Goal: Task Accomplishment & Management: Complete application form

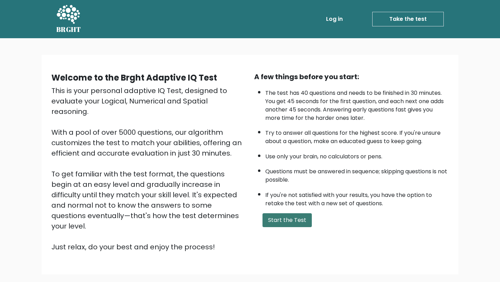
click at [281, 213] on button "Start the Test" at bounding box center [287, 220] width 49 height 14
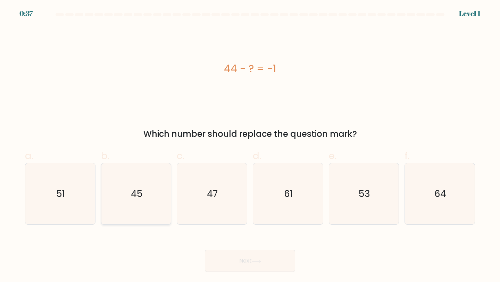
click at [138, 192] on text "45" at bounding box center [137, 193] width 12 height 13
click at [250, 146] on input "b. 45" at bounding box center [250, 143] width 0 height 5
radio input "true"
click at [261, 258] on button "Next" at bounding box center [250, 261] width 90 height 22
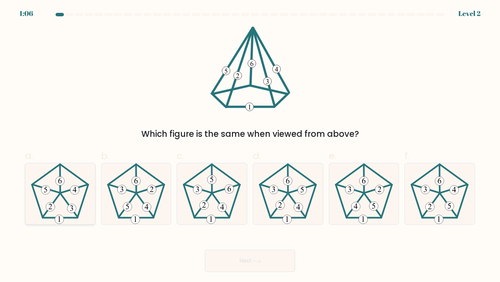
click at [50, 171] on 205 at bounding box center [60, 190] width 56 height 53
click at [250, 146] on input "a." at bounding box center [250, 143] width 0 height 5
radio input "true"
click at [245, 256] on button "Next" at bounding box center [250, 261] width 90 height 22
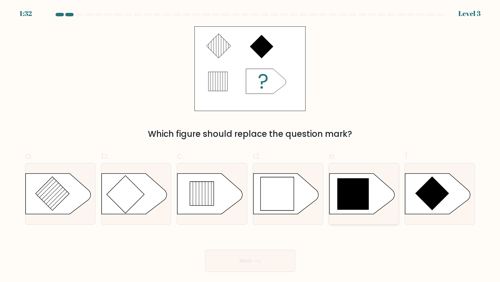
click at [367, 206] on icon at bounding box center [353, 194] width 32 height 32
click at [250, 146] on input "e." at bounding box center [250, 143] width 0 height 5
radio input "true"
click at [251, 268] on button "Next" at bounding box center [250, 261] width 90 height 22
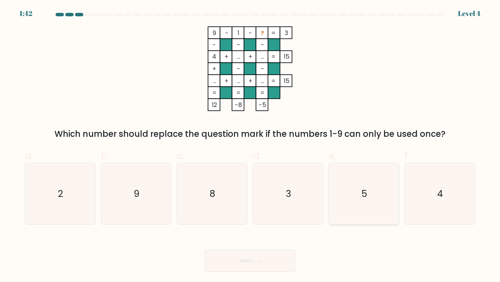
click at [375, 206] on icon "5" at bounding box center [363, 193] width 61 height 61
click at [250, 146] on input "e. 5" at bounding box center [250, 143] width 0 height 5
radio input "true"
click at [269, 261] on button "Next" at bounding box center [250, 261] width 90 height 22
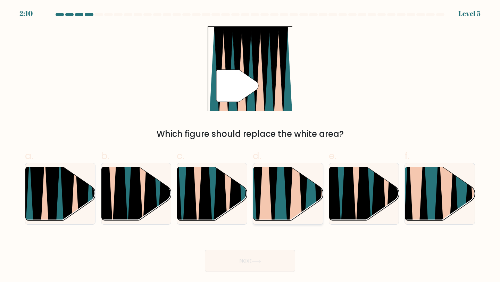
click at [290, 182] on icon at bounding box center [288, 166] width 16 height 140
click at [250, 146] on input "d." at bounding box center [250, 143] width 0 height 5
radio input "true"
click at [278, 259] on button "Next" at bounding box center [250, 261] width 90 height 22
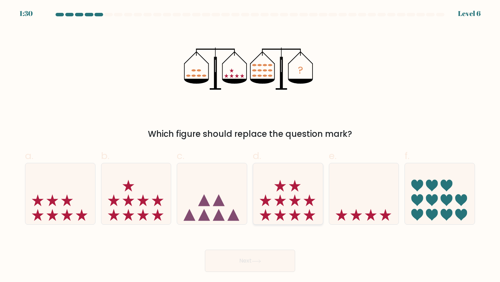
click at [318, 197] on icon at bounding box center [288, 194] width 70 height 58
click at [250, 146] on input "d." at bounding box center [250, 143] width 0 height 5
radio input "true"
click at [264, 257] on button "Next" at bounding box center [250, 261] width 90 height 22
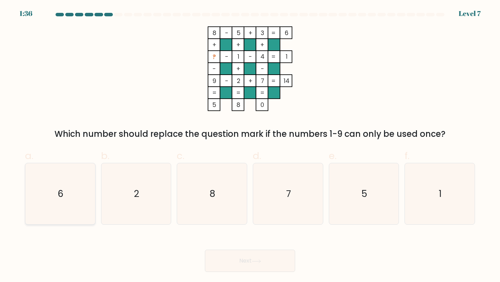
click at [61, 196] on text "6" at bounding box center [61, 193] width 6 height 13
click at [250, 146] on input "a. 6" at bounding box center [250, 143] width 0 height 5
radio input "true"
click at [260, 255] on button "Next" at bounding box center [250, 261] width 90 height 22
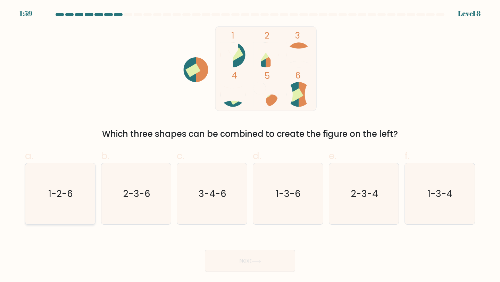
click at [71, 198] on text "1-2-6" at bounding box center [61, 193] width 24 height 13
click at [250, 146] on input "a. 1-2-6" at bounding box center [250, 143] width 0 height 5
radio input "true"
click at [282, 263] on button "Next" at bounding box center [250, 261] width 90 height 22
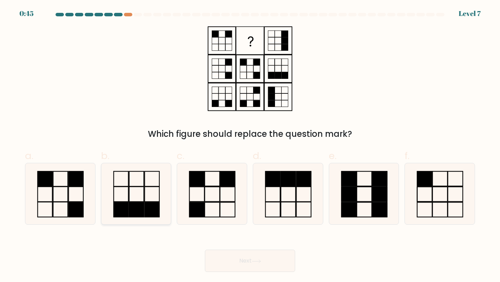
click at [155, 201] on icon at bounding box center [136, 193] width 61 height 61
click at [250, 146] on input "b." at bounding box center [250, 143] width 0 height 5
radio input "true"
click at [250, 265] on button "Next" at bounding box center [250, 261] width 90 height 22
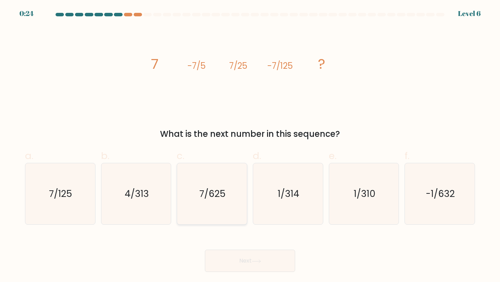
click at [235, 192] on icon "7/625" at bounding box center [211, 193] width 61 height 61
click at [250, 146] on input "c. 7/625" at bounding box center [250, 143] width 0 height 5
radio input "true"
click at [269, 263] on button "Next" at bounding box center [250, 261] width 90 height 22
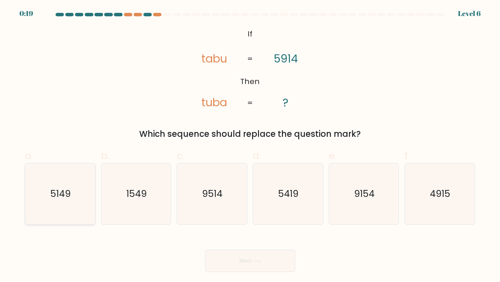
click at [70, 196] on text "5149" at bounding box center [61, 193] width 20 height 13
click at [250, 146] on input "a. 5149" at bounding box center [250, 143] width 0 height 5
radio input "true"
click at [291, 202] on icon "5419" at bounding box center [287, 193] width 61 height 61
click at [250, 146] on input "d. 5419" at bounding box center [250, 143] width 0 height 5
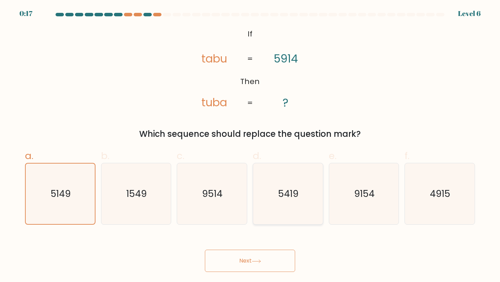
radio input "true"
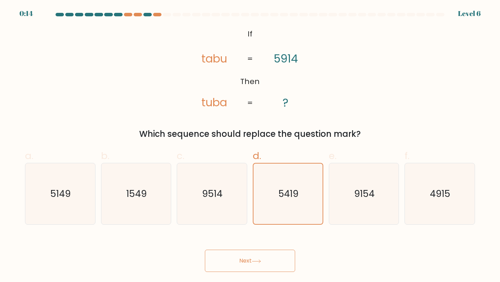
click at [268, 264] on button "Next" at bounding box center [250, 261] width 90 height 22
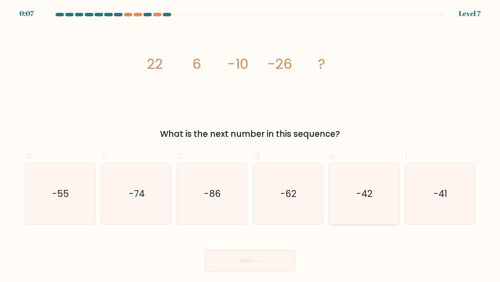
click at [367, 200] on icon "-42" at bounding box center [363, 193] width 61 height 61
click at [250, 146] on input "e. -42" at bounding box center [250, 143] width 0 height 5
radio input "true"
click at [273, 268] on button "Next" at bounding box center [250, 261] width 90 height 22
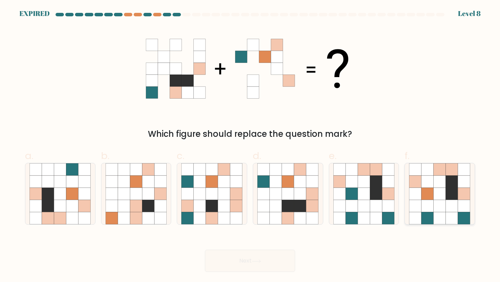
click at [432, 194] on icon at bounding box center [428, 194] width 12 height 12
click at [250, 146] on input "f." at bounding box center [250, 143] width 0 height 5
radio input "true"
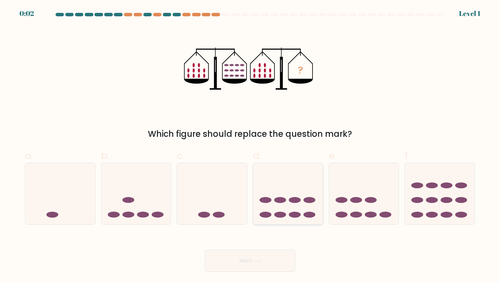
click at [289, 196] on icon at bounding box center [288, 194] width 70 height 58
click at [250, 146] on input "d." at bounding box center [250, 143] width 0 height 5
radio input "true"
click at [268, 257] on button "Next" at bounding box center [250, 261] width 90 height 22
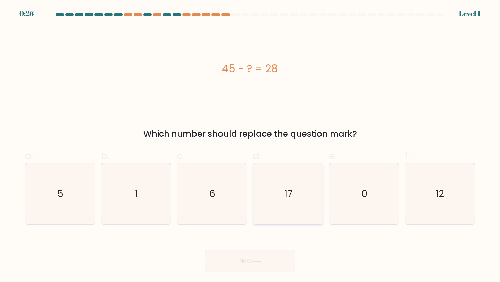
click at [281, 194] on icon "17" at bounding box center [287, 193] width 61 height 61
click at [250, 146] on input "d. 17" at bounding box center [250, 143] width 0 height 5
radio input "true"
click at [272, 254] on button "Next" at bounding box center [250, 261] width 90 height 22
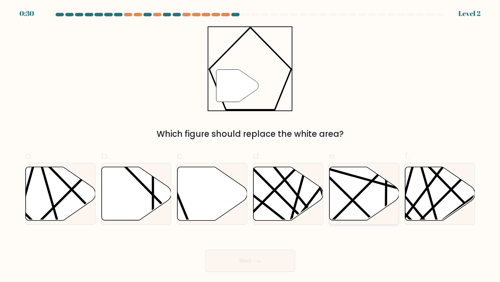
click at [348, 199] on icon at bounding box center [364, 193] width 70 height 53
click at [250, 146] on input "e." at bounding box center [250, 143] width 0 height 5
radio input "true"
click at [265, 256] on button "Next" at bounding box center [250, 261] width 90 height 22
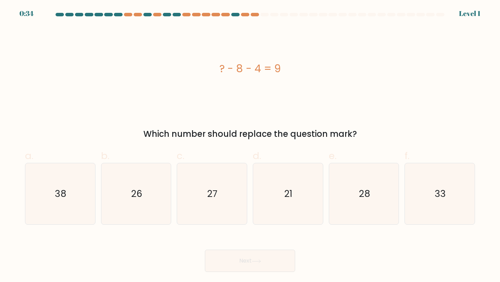
click at [439, 135] on div "Which number should replace the question mark?" at bounding box center [250, 134] width 442 height 13
click at [215, 116] on div "? - 8 - 4 = 9 Which number should replace the question mark?" at bounding box center [250, 83] width 458 height 114
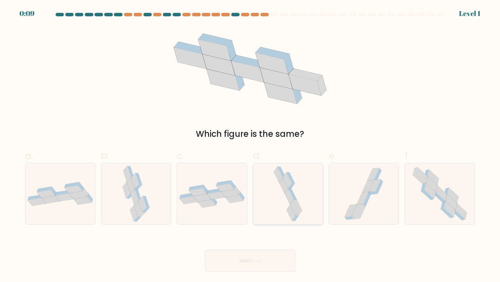
click at [289, 206] on icon at bounding box center [291, 213] width 9 height 16
click at [250, 146] on input "d." at bounding box center [250, 143] width 0 height 5
radio input "true"
click at [277, 259] on button "Next" at bounding box center [250, 261] width 90 height 22
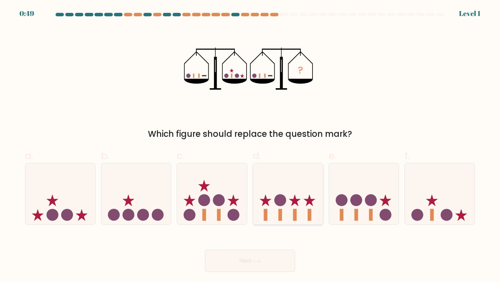
click at [308, 196] on icon at bounding box center [288, 194] width 70 height 58
click at [250, 146] on input "d." at bounding box center [250, 143] width 0 height 5
radio input "true"
click at [277, 251] on button "Next" at bounding box center [250, 261] width 90 height 22
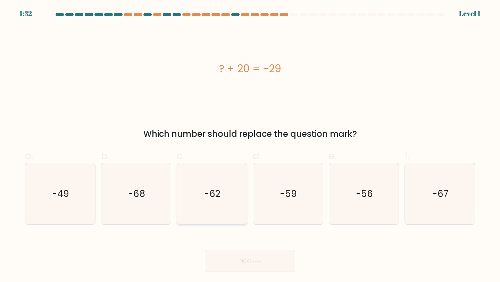
click at [183, 190] on icon "-62" at bounding box center [211, 193] width 61 height 61
click at [250, 146] on input "c. -62" at bounding box center [250, 143] width 0 height 5
radio input "true"
click at [229, 258] on button "Next" at bounding box center [250, 261] width 90 height 22
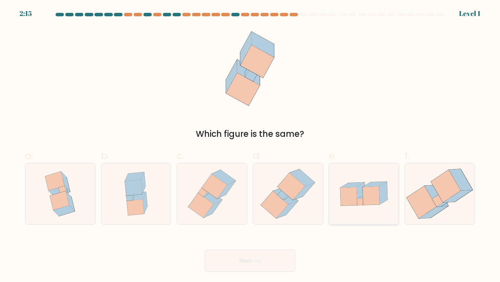
click at [365, 204] on icon at bounding box center [371, 196] width 17 height 18
click at [250, 146] on input "e." at bounding box center [250, 143] width 0 height 5
radio input "true"
click at [276, 253] on button "Next" at bounding box center [250, 261] width 90 height 22
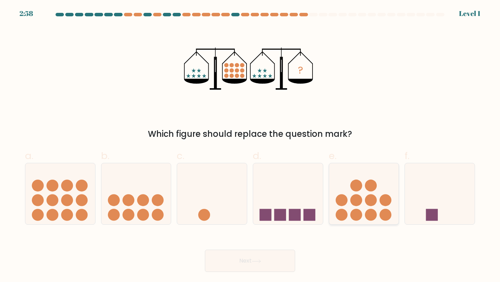
click at [383, 205] on circle at bounding box center [386, 200] width 12 height 12
click at [250, 146] on input "e." at bounding box center [250, 143] width 0 height 5
radio input "true"
click at [276, 260] on button "Next" at bounding box center [250, 261] width 90 height 22
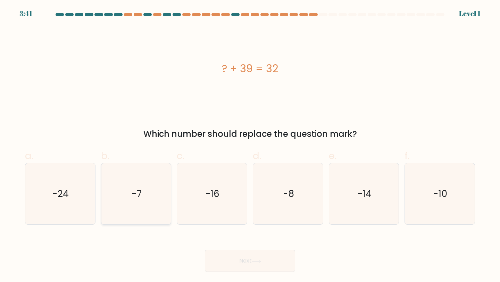
click at [119, 187] on icon "-7" at bounding box center [136, 193] width 61 height 61
click at [250, 146] on input "b. -7" at bounding box center [250, 143] width 0 height 5
radio input "true"
click at [217, 258] on button "Next" at bounding box center [250, 261] width 90 height 22
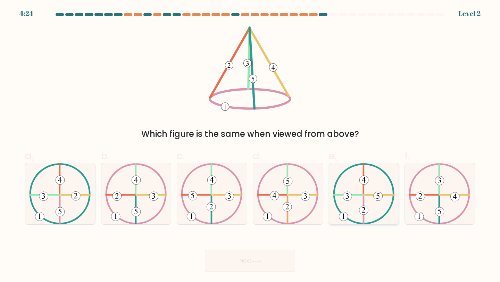
click at [380, 190] on icon at bounding box center [364, 193] width 62 height 61
click at [250, 146] on input "e." at bounding box center [250, 143] width 0 height 5
radio input "true"
click at [267, 274] on body "4:24 Level 2" at bounding box center [250, 141] width 500 height 282
click at [274, 258] on button "Next" at bounding box center [250, 261] width 90 height 22
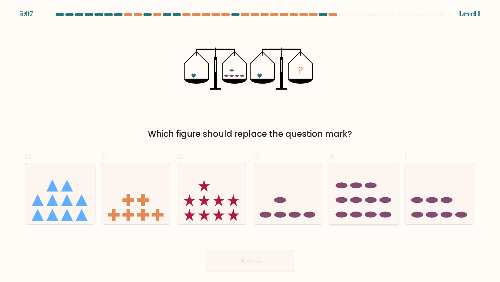
click at [348, 185] on icon at bounding box center [364, 194] width 70 height 58
click at [250, 146] on input "e." at bounding box center [250, 143] width 0 height 5
radio input "true"
click at [268, 269] on button "Next" at bounding box center [250, 261] width 90 height 22
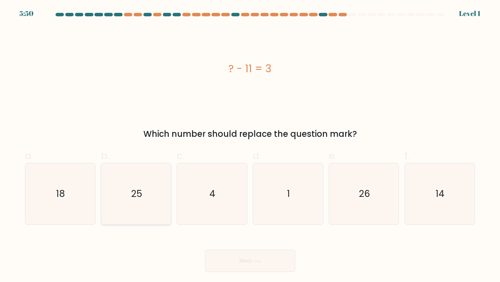
click at [140, 200] on icon "25" at bounding box center [136, 193] width 61 height 61
click at [250, 146] on input "b. 25" at bounding box center [250, 143] width 0 height 5
radio input "true"
click at [246, 257] on button "Next" at bounding box center [250, 261] width 90 height 22
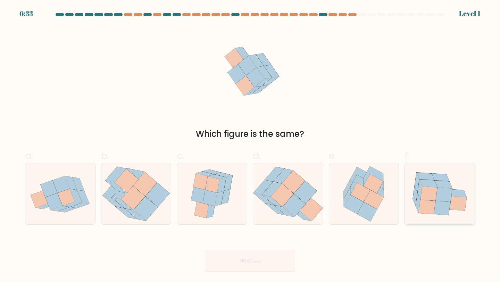
click at [434, 195] on icon at bounding box center [429, 194] width 17 height 14
click at [250, 146] on input "f." at bounding box center [250, 143] width 0 height 5
radio input "true"
click at [266, 258] on button "Next" at bounding box center [250, 261] width 90 height 22
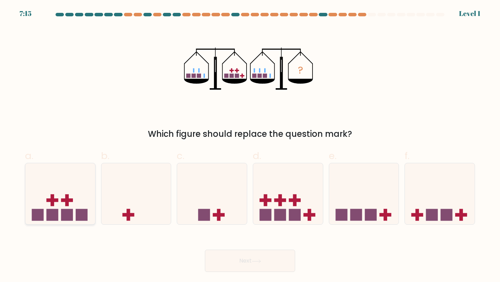
click at [75, 202] on icon at bounding box center [60, 194] width 70 height 58
click at [250, 146] on input "a." at bounding box center [250, 143] width 0 height 5
radio input "true"
click at [261, 263] on icon at bounding box center [256, 261] width 9 height 4
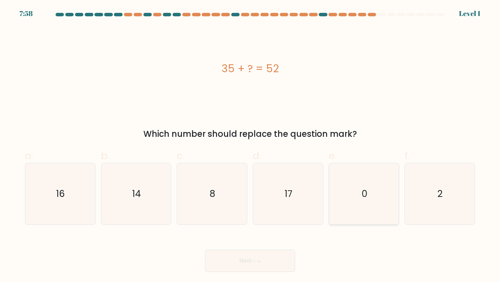
click at [374, 220] on icon "0" at bounding box center [363, 193] width 61 height 61
click at [250, 146] on input "e. 0" at bounding box center [250, 143] width 0 height 5
radio input "true"
click at [268, 255] on button "Next" at bounding box center [250, 261] width 90 height 22
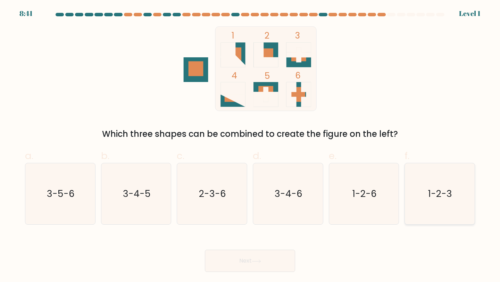
click at [441, 188] on text "1-2-3" at bounding box center [441, 193] width 24 height 13
click at [250, 146] on input "f. 1-2-3" at bounding box center [250, 143] width 0 height 5
radio input "true"
click at [260, 267] on button "Next" at bounding box center [250, 261] width 90 height 22
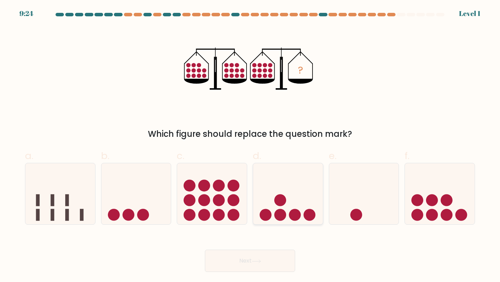
click at [269, 193] on icon at bounding box center [288, 194] width 70 height 58
click at [250, 146] on input "d." at bounding box center [250, 143] width 0 height 5
radio input "true"
click at [246, 267] on button "Next" at bounding box center [250, 261] width 90 height 22
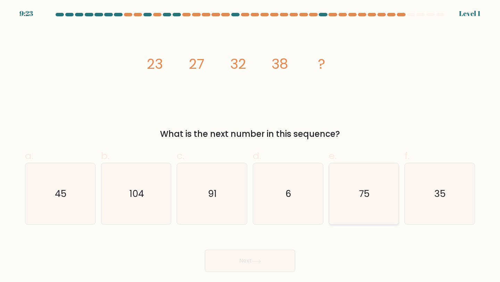
click at [371, 189] on icon "75" at bounding box center [363, 193] width 61 height 61
click at [250, 146] on input "e. 75" at bounding box center [250, 143] width 0 height 5
radio input "true"
click at [254, 269] on button "Next" at bounding box center [250, 261] width 90 height 22
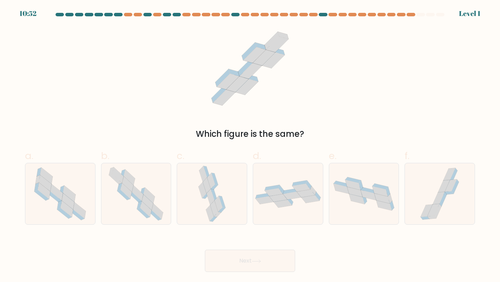
click at [403, 205] on div "f." at bounding box center [440, 187] width 76 height 76
click at [379, 213] on icon at bounding box center [364, 194] width 70 height 41
click at [250, 146] on input "e." at bounding box center [250, 143] width 0 height 5
radio input "true"
click at [253, 260] on button "Next" at bounding box center [250, 261] width 90 height 22
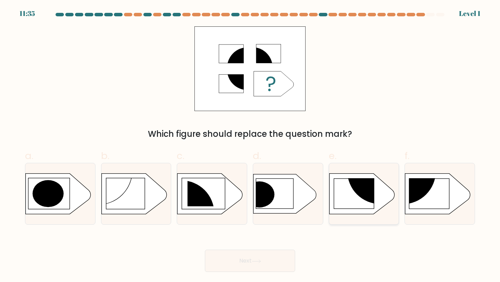
click at [357, 189] on ellipse at bounding box center [380, 171] width 66 height 66
click at [250, 146] on input "e." at bounding box center [250, 143] width 0 height 5
radio input "true"
click at [253, 260] on button "Next" at bounding box center [250, 261] width 90 height 22
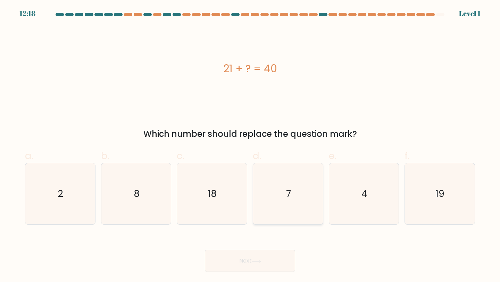
click at [309, 183] on icon "7" at bounding box center [287, 193] width 61 height 61
click at [250, 146] on input "d. 7" at bounding box center [250, 143] width 0 height 5
radio input "true"
click at [271, 260] on button "Next" at bounding box center [250, 261] width 90 height 22
